Goal: Task Accomplishment & Management: Use online tool/utility

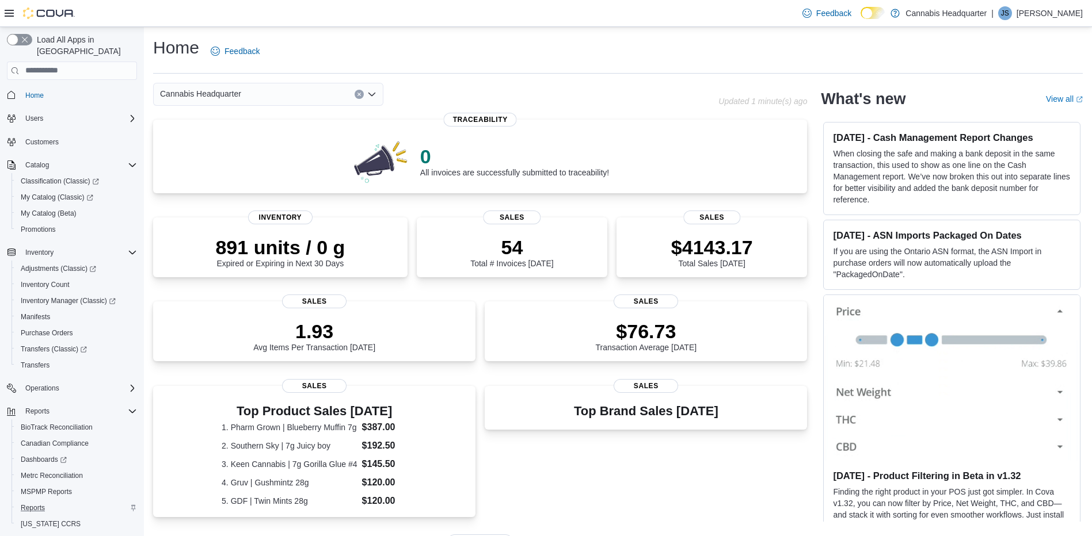
click at [54, 501] on div "Reports" at bounding box center [76, 508] width 121 height 14
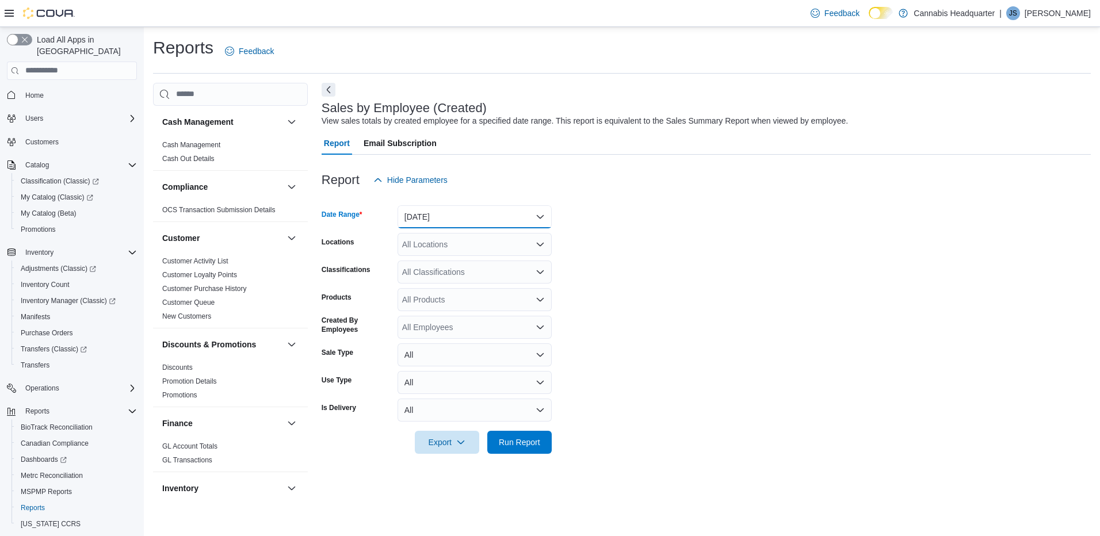
click at [460, 216] on button "[DATE]" at bounding box center [475, 216] width 154 height 23
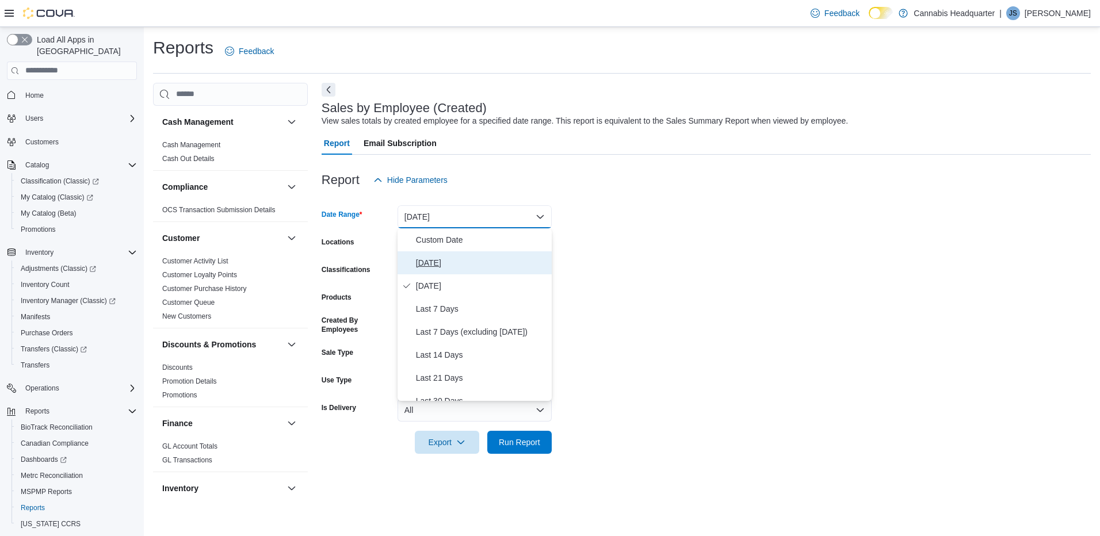
click at [456, 260] on span "[DATE]" at bounding box center [481, 263] width 131 height 14
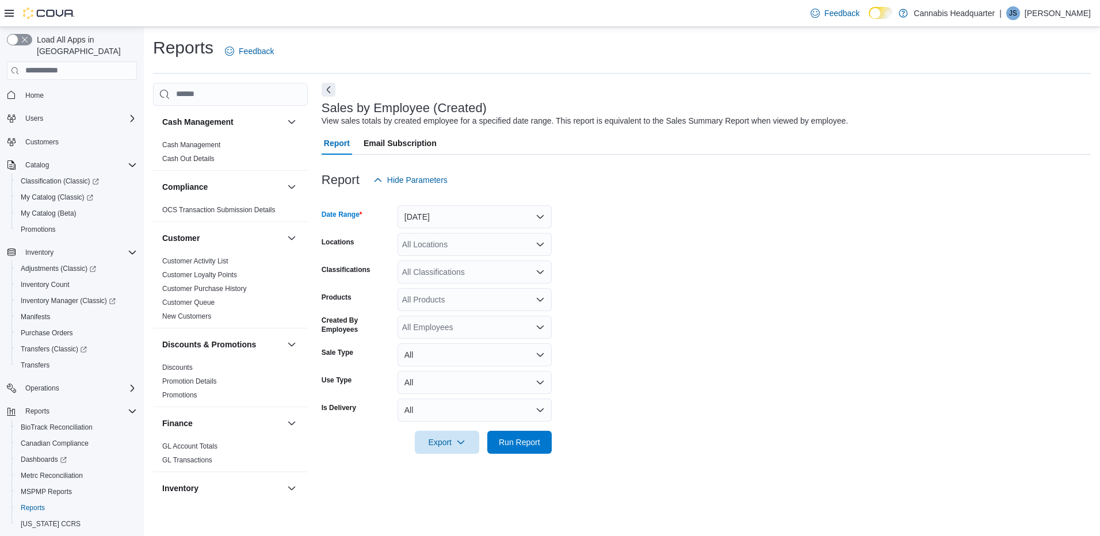
click at [526, 459] on div at bounding box center [706, 461] width 769 height 14
click at [528, 449] on span "Run Report" at bounding box center [519, 441] width 51 height 23
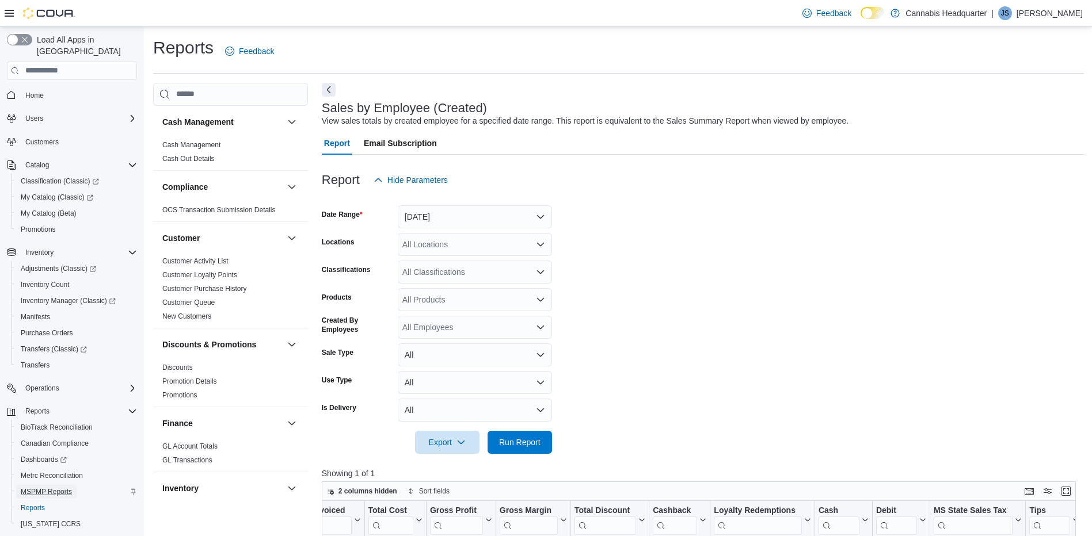
click at [49, 487] on span "MSPMP Reports" at bounding box center [46, 491] width 51 height 9
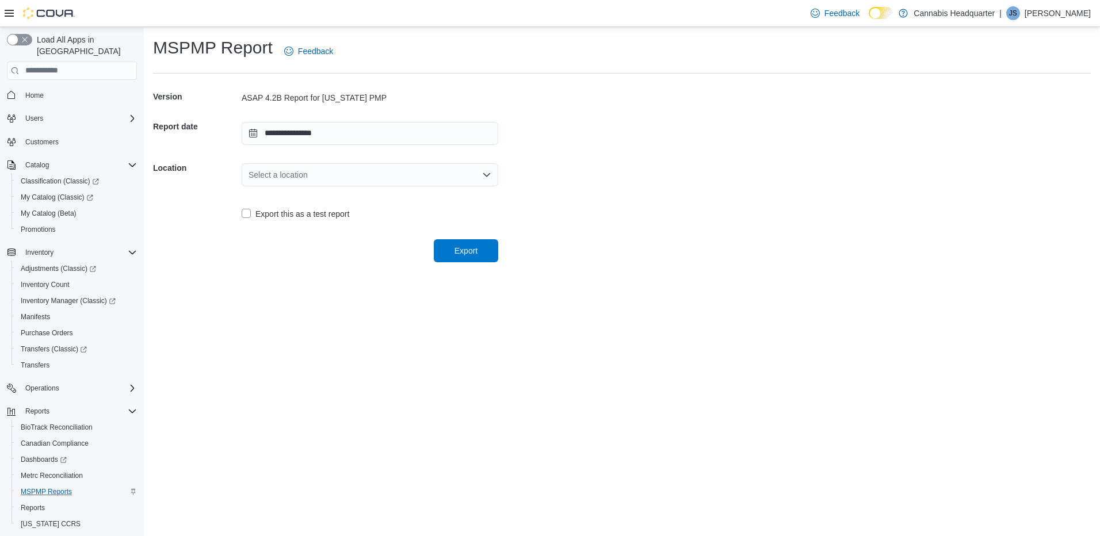
click at [336, 169] on div "Select a location" at bounding box center [370, 174] width 257 height 23
click at [320, 214] on span "608 N Gloster" at bounding box center [376, 211] width 229 height 12
click at [466, 242] on span "Export" at bounding box center [466, 250] width 51 height 23
